Goal: Task Accomplishment & Management: Manage account settings

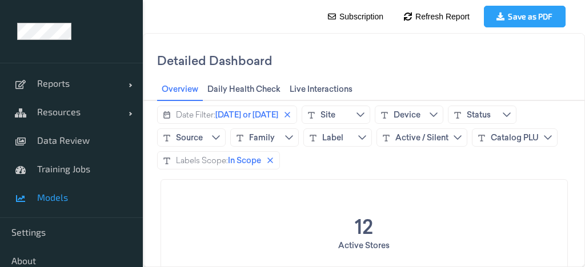
scroll to position [173, 0]
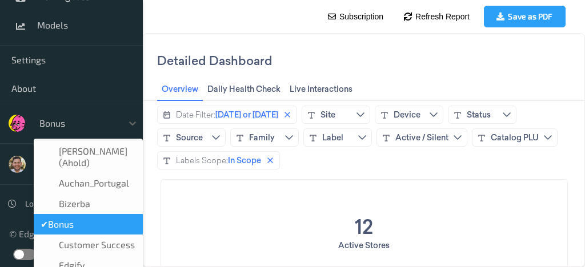
click at [83, 131] on div "Bonus" at bounding box center [78, 123] width 89 height 18
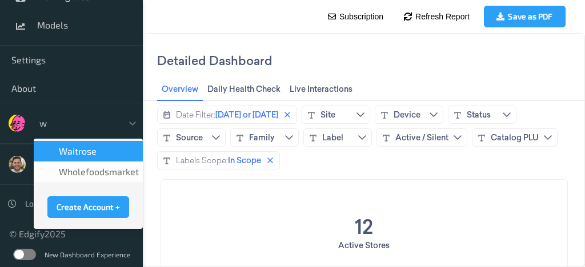
type input "wh"
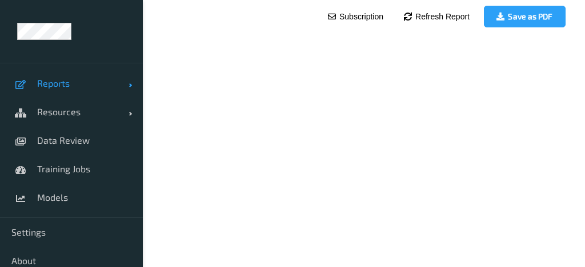
click at [53, 80] on span "Reports" at bounding box center [82, 83] width 91 height 11
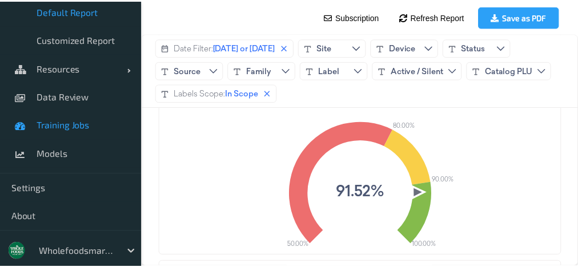
scroll to position [120, 0]
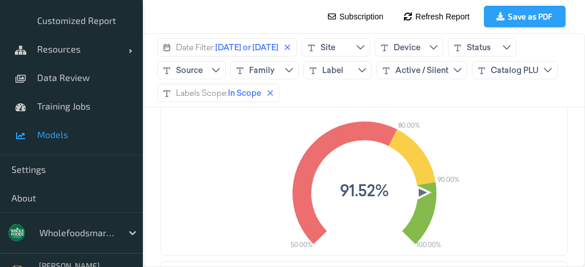
click at [51, 137] on span "Models" at bounding box center [84, 134] width 94 height 11
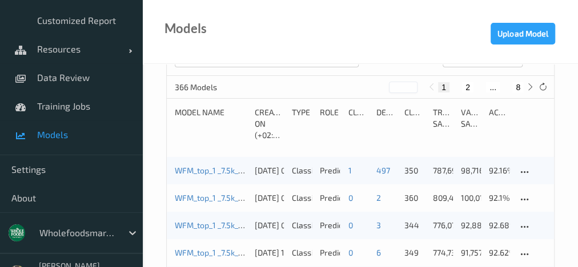
scroll to position [90, 0]
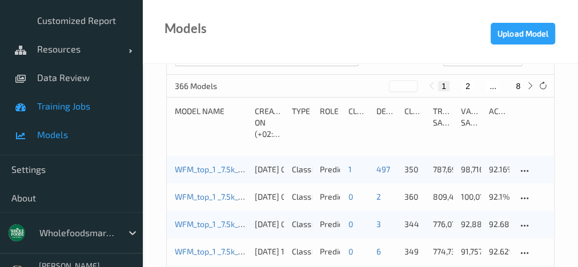
click at [74, 99] on link "Training Jobs" at bounding box center [71, 106] width 143 height 29
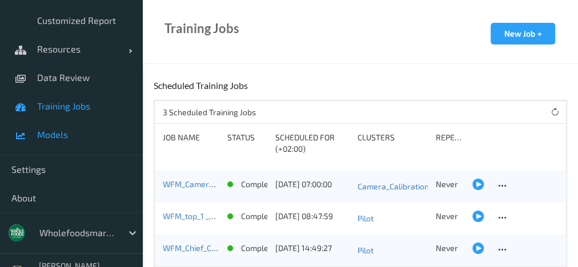
click at [61, 134] on span "Models" at bounding box center [84, 134] width 94 height 11
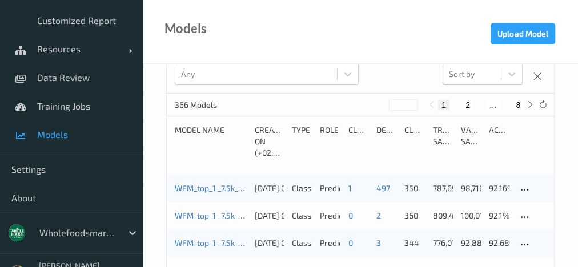
scroll to position [74, 0]
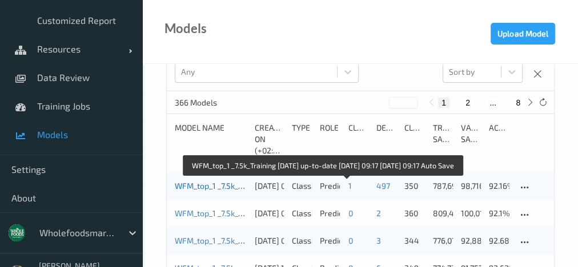
click at [223, 181] on link "WFM_top_1 _7.5k_Training [DATE] up-to-date [DATE] 09:17 [DATE] 09:17 Auto Save" at bounding box center [320, 186] width 291 height 10
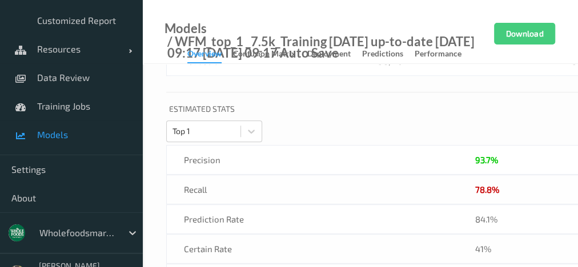
scroll to position [480, 0]
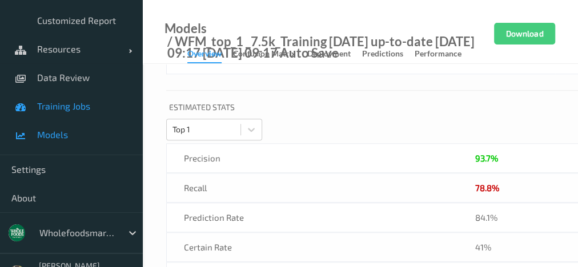
click at [64, 105] on span "Training Jobs" at bounding box center [84, 106] width 94 height 11
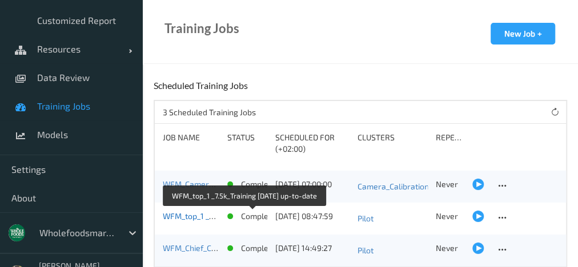
click at [175, 219] on link "WFM_top_1 _7.5k_Training [DATE] up-to-date" at bounding box center [243, 216] width 161 height 10
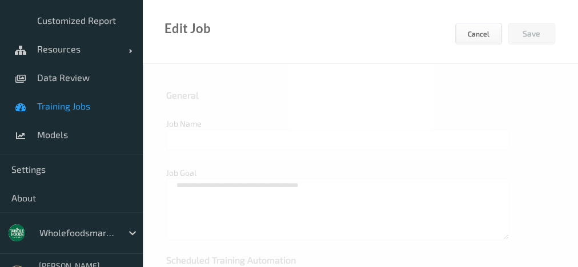
type input "WFM_top_1 _7.5k_Training [DATE] up-to-date"
type textarea "**********"
type input "[DATE] 8:47 AM"
type input "edgify/edgify-worker-cuda:[DATE]"
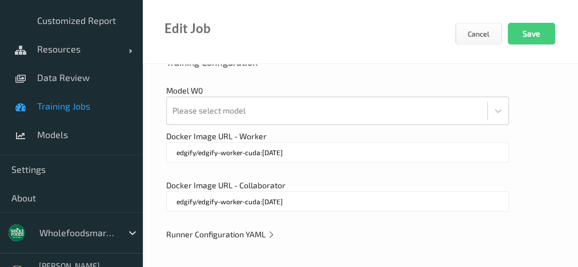
scroll to position [511, 0]
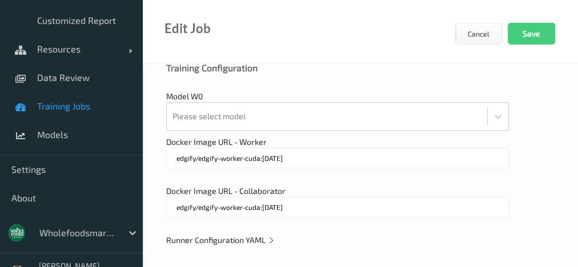
click at [233, 235] on span "Runner Configuration YAML" at bounding box center [220, 240] width 109 height 10
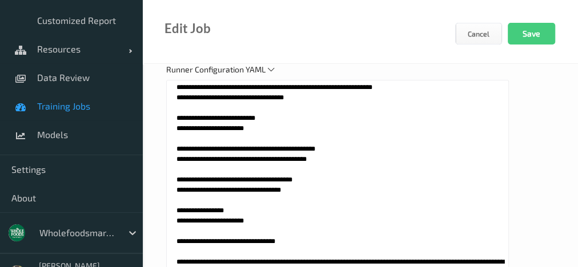
scroll to position [79, 0]
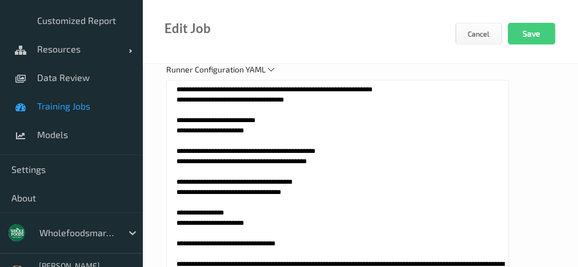
click at [333, 148] on textarea at bounding box center [337, 223] width 343 height 286
type textarea "**********"
click at [531, 38] on button "Save" at bounding box center [531, 34] width 47 height 22
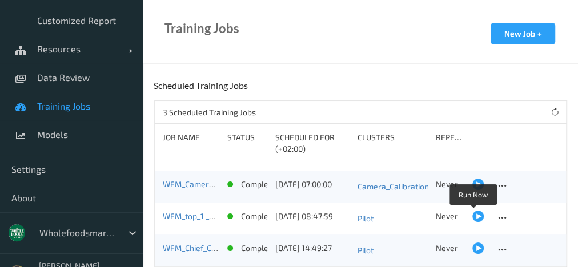
click at [472, 213] on div at bounding box center [477, 216] width 11 height 11
